Goal: Entertainment & Leisure: Consume media (video, audio)

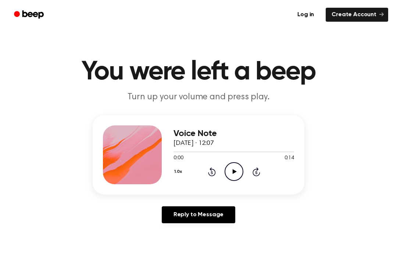
click at [233, 171] on icon at bounding box center [234, 171] width 4 height 5
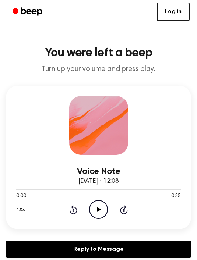
click at [104, 211] on icon "Play Audio" at bounding box center [98, 209] width 19 height 19
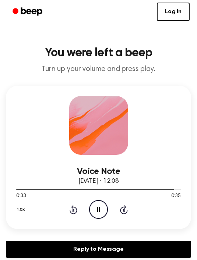
click at [104, 198] on div "0:33 0:35" at bounding box center [98, 196] width 164 height 8
click at [97, 216] on icon "Pause Audio" at bounding box center [98, 209] width 19 height 19
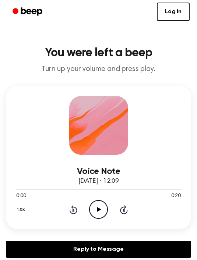
click at [103, 205] on icon "Play Audio" at bounding box center [98, 209] width 19 height 19
click at [102, 200] on icon "Play Audio" at bounding box center [98, 209] width 19 height 19
click at [109, 212] on div "1.0x Rewind 5 seconds Play Audio Skip 5 seconds" at bounding box center [98, 209] width 164 height 19
click at [101, 207] on icon "Play Audio" at bounding box center [98, 209] width 19 height 19
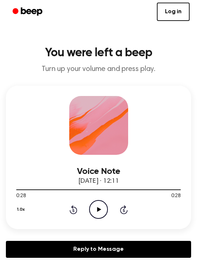
click at [98, 210] on icon at bounding box center [99, 209] width 4 height 5
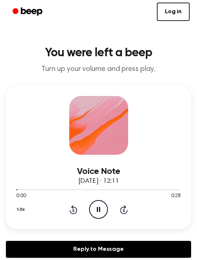
click at [98, 212] on icon "Pause Audio" at bounding box center [98, 209] width 19 height 19
click at [94, 210] on icon "Play Audio" at bounding box center [98, 209] width 19 height 19
click at [97, 210] on icon "Play Audio" at bounding box center [98, 209] width 19 height 19
click at [108, 200] on div "1.0x Rewind 5 seconds Play Audio Skip 5 seconds" at bounding box center [98, 209] width 164 height 19
click at [105, 210] on icon "Play Audio" at bounding box center [98, 209] width 19 height 19
